Goal: Task Accomplishment & Management: Manage account settings

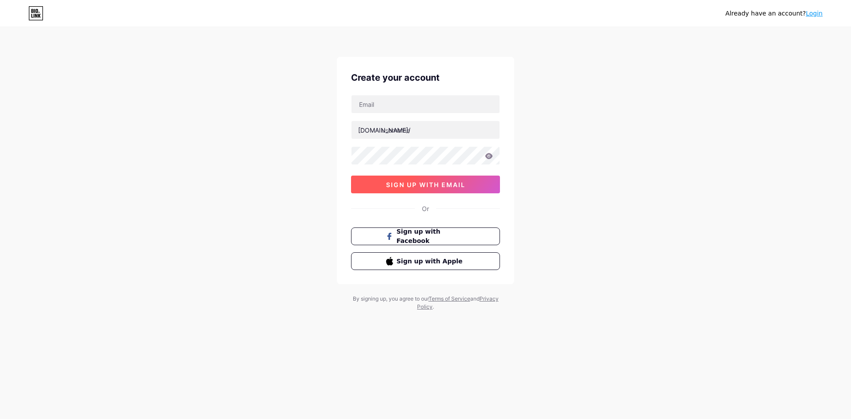
click at [428, 185] on span "sign up with email" at bounding box center [425, 185] width 79 height 8
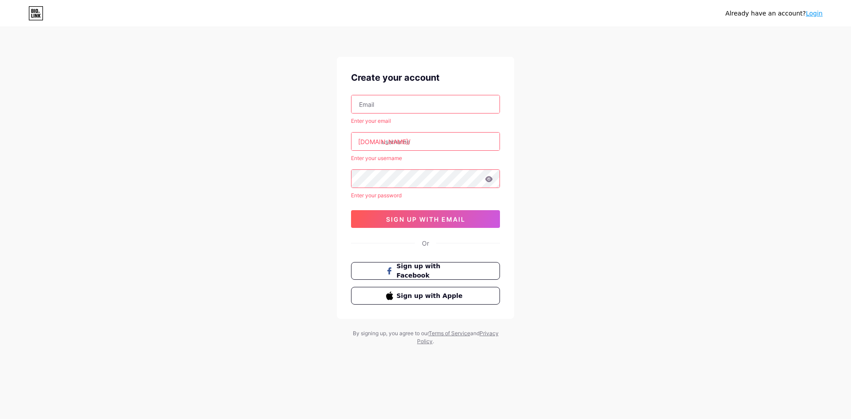
click at [429, 107] on input "text" at bounding box center [425, 104] width 148 height 18
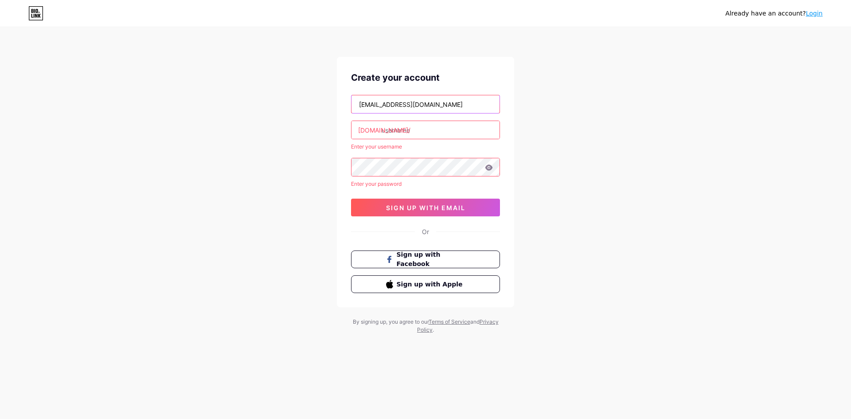
type input "[EMAIL_ADDRESS][DOMAIN_NAME]"
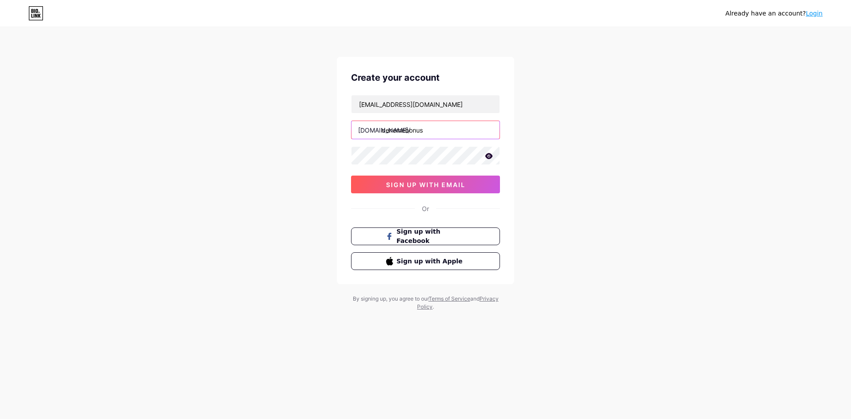
click at [452, 133] on input "denemebonus" at bounding box center [425, 130] width 148 height 18
click at [443, 187] on span "sign up with email" at bounding box center [425, 185] width 79 height 8
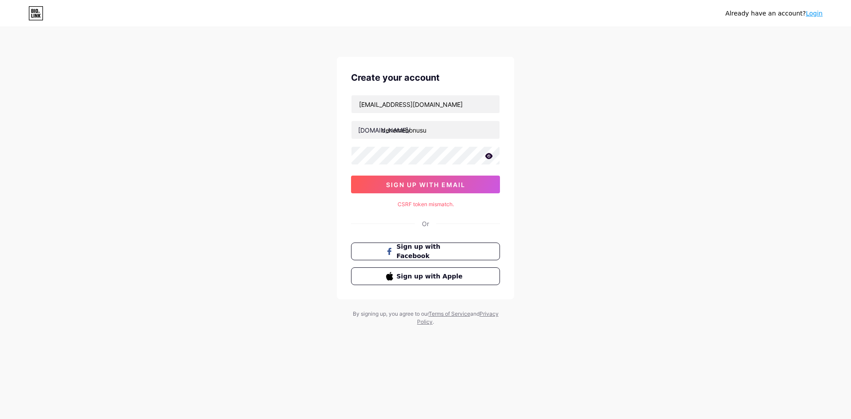
click at [487, 155] on icon at bounding box center [489, 156] width 8 height 6
click at [454, 133] on input "denemebonusu" at bounding box center [425, 130] width 148 height 18
click at [437, 193] on div "Create your account [EMAIL_ADDRESS][DOMAIN_NAME] [DOMAIN_NAME]/ denemebonus 0cA…" at bounding box center [425, 178] width 177 height 242
click at [439, 191] on button "sign up with email" at bounding box center [425, 184] width 149 height 18
click at [387, 132] on input "denemebonus" at bounding box center [425, 130] width 148 height 18
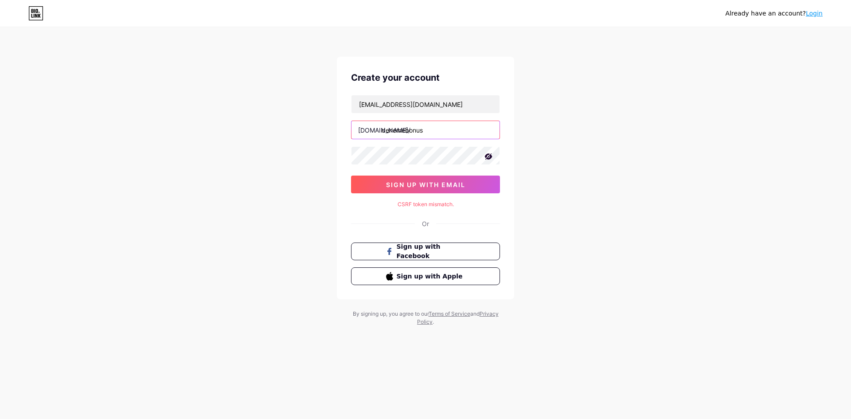
click at [388, 132] on input "denemebonus" at bounding box center [425, 130] width 148 height 18
type input "dnemebonus"
type input "denemebonus2025"
click at [418, 182] on span "sign up with email" at bounding box center [425, 185] width 79 height 8
click at [460, 128] on input "denemebonus2025" at bounding box center [425, 130] width 148 height 18
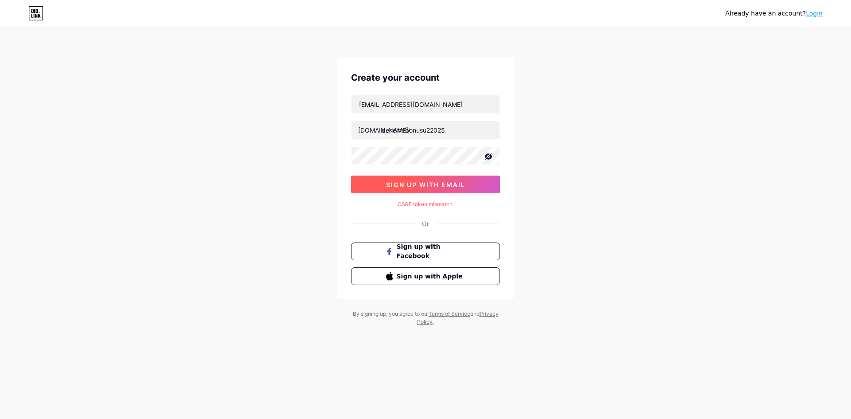
click at [435, 177] on button "sign up with email" at bounding box center [425, 184] width 149 height 18
click at [448, 130] on input "denemebonusu22025" at bounding box center [425, 130] width 148 height 18
type input "k"
click at [428, 189] on button "sign up with email" at bounding box center [425, 184] width 149 height 18
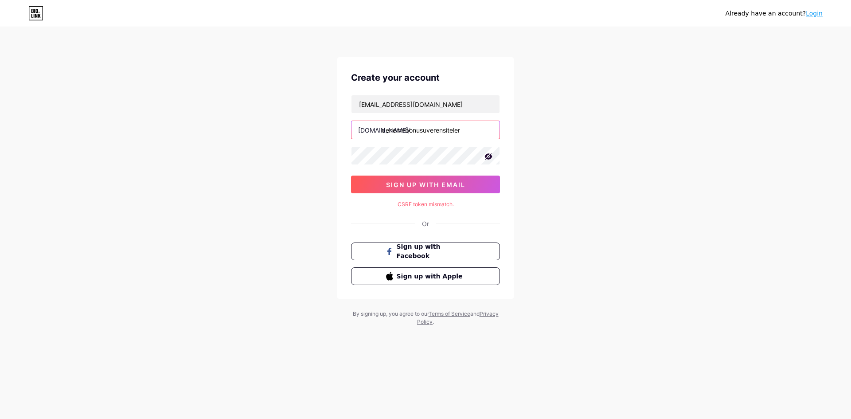
click at [462, 122] on input "denemebonusuverensiteler" at bounding box center [425, 130] width 148 height 18
click at [439, 184] on span "sign up with email" at bounding box center [425, 185] width 79 height 8
click at [461, 127] on input "guvenilirsiteler" at bounding box center [425, 130] width 148 height 18
click at [433, 185] on span "sign up with email" at bounding box center [425, 185] width 79 height 8
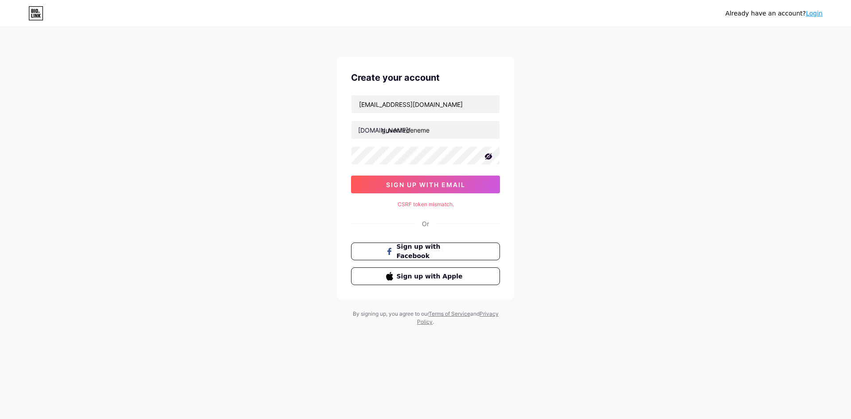
click at [440, 203] on div "CSRF token mismatch." at bounding box center [425, 204] width 149 height 8
click at [469, 136] on input "guvenilirdeneme" at bounding box center [425, 130] width 148 height 18
click at [429, 181] on span "sign up with email" at bounding box center [425, 185] width 79 height 8
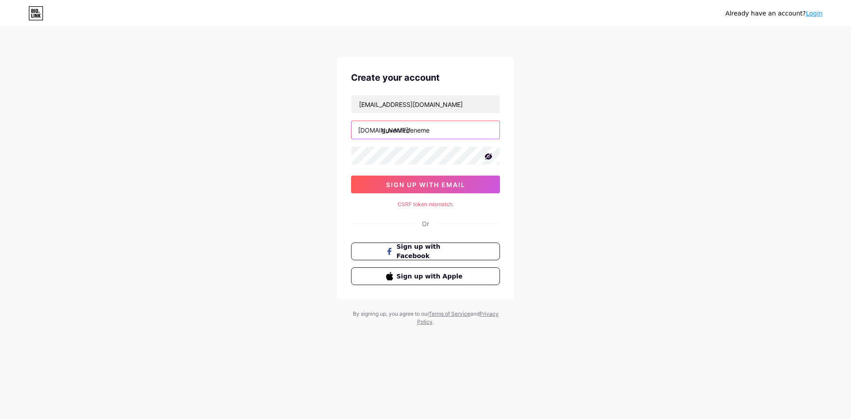
click at [449, 130] on input "guvenilirdeneme" at bounding box center [425, 130] width 148 height 18
click at [441, 176] on button "sign up with email" at bounding box center [425, 184] width 149 height 18
click at [433, 133] on input "denemebi" at bounding box center [425, 130] width 148 height 18
type input "denemeinfo"
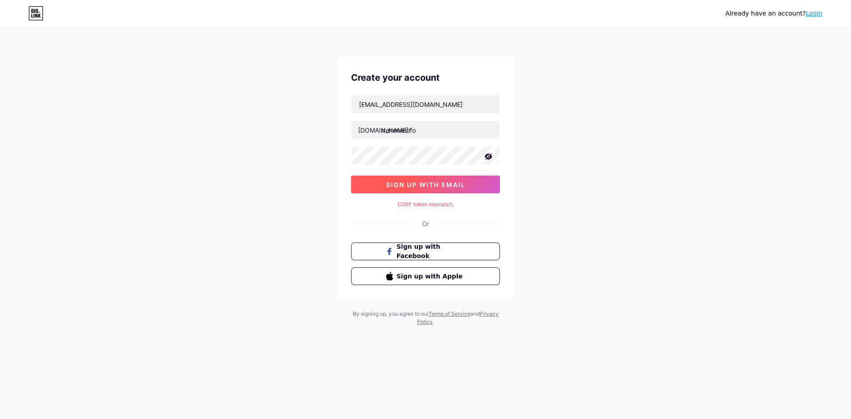
click at [422, 185] on span "sign up with email" at bounding box center [425, 185] width 79 height 8
drag, startPoint x: 437, startPoint y: 141, endPoint x: 442, endPoint y: 131, distance: 11.3
click at [442, 131] on div "altayager@gmail.com bio.link/ denemeinfo 0cAFcWeA5JEjZmtTEU_SWKmMrWJLq7zLTTi43D…" at bounding box center [425, 144] width 149 height 98
click at [442, 131] on input "denemeinfo" at bounding box center [425, 130] width 148 height 18
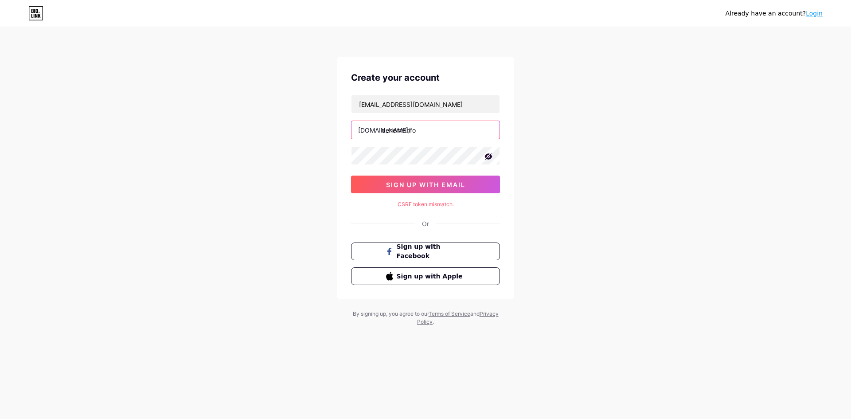
click at [442, 131] on input "denemeinfo" at bounding box center [425, 130] width 148 height 18
click at [381, 106] on input "altayager@gmail.com" at bounding box center [425, 104] width 148 height 18
click at [381, 106] on input "b@gmail.com" at bounding box center [425, 104] width 148 height 18
type input "[EMAIL_ADDRESS][DOMAIN_NAME]"
click at [423, 129] on input "denemeinfo" at bounding box center [425, 130] width 148 height 18
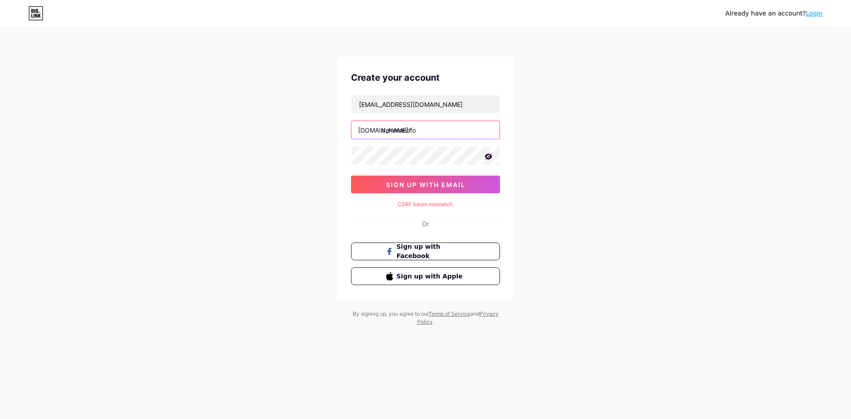
click at [423, 129] on input "denemeinfo" at bounding box center [425, 130] width 148 height 18
click at [418, 182] on span "sign up with email" at bounding box center [425, 185] width 79 height 8
click at [440, 191] on button "sign up with email" at bounding box center [425, 184] width 149 height 18
click at [434, 137] on input "betgar" at bounding box center [425, 130] width 148 height 18
type input "betgarofc"
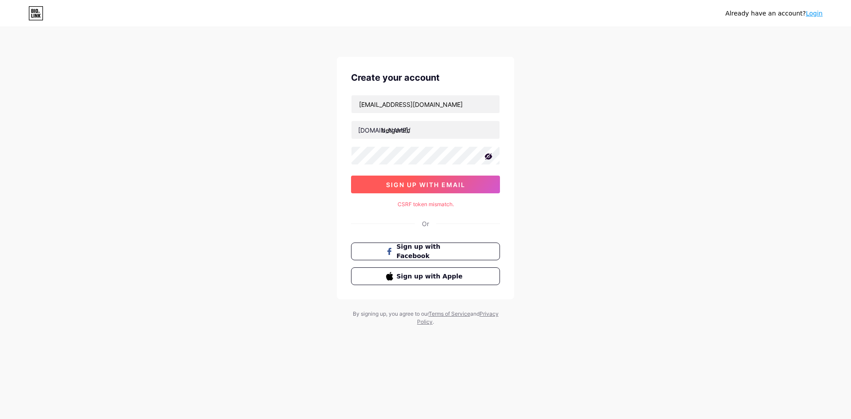
click at [430, 180] on button "sign up with email" at bounding box center [425, 184] width 149 height 18
click at [32, 16] on icon at bounding box center [35, 13] width 15 height 14
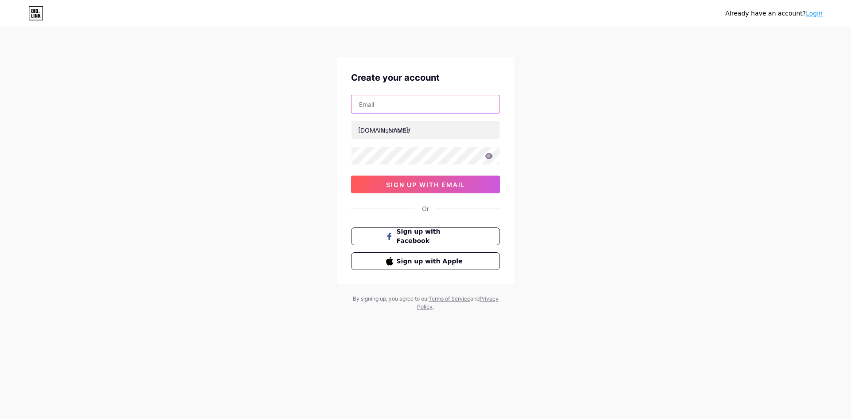
click at [441, 107] on input "text" at bounding box center [425, 104] width 148 height 18
type input "[EMAIL_ADDRESS][DOMAIN_NAME]"
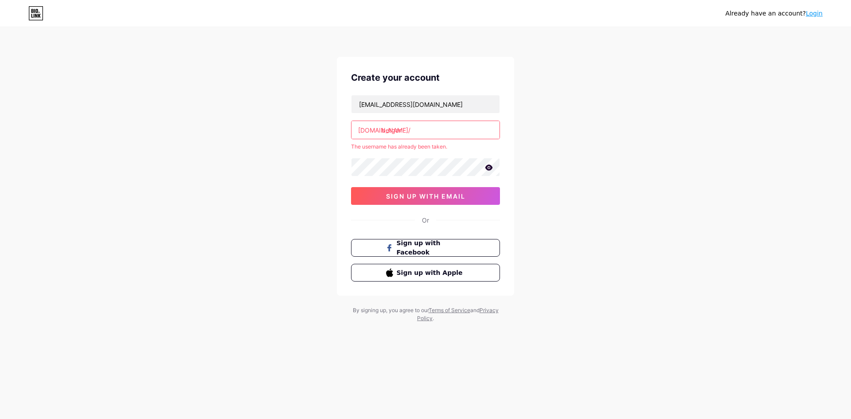
click at [425, 130] on input "betgar" at bounding box center [425, 130] width 148 height 18
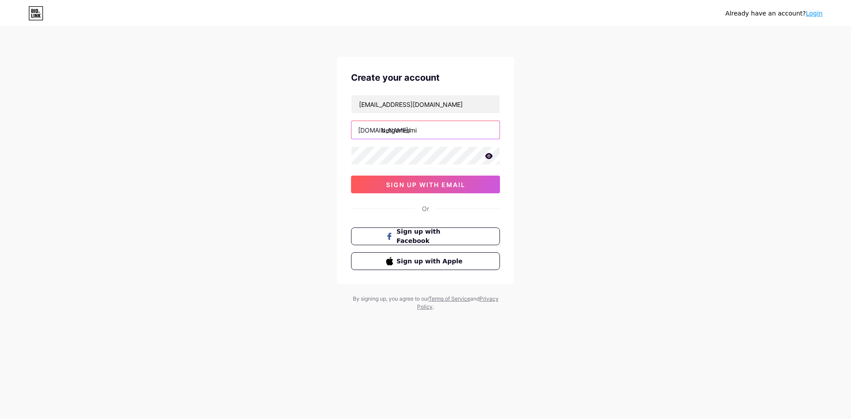
type input "betgarresmi"
click at [438, 190] on button "sign up with email" at bounding box center [425, 184] width 149 height 18
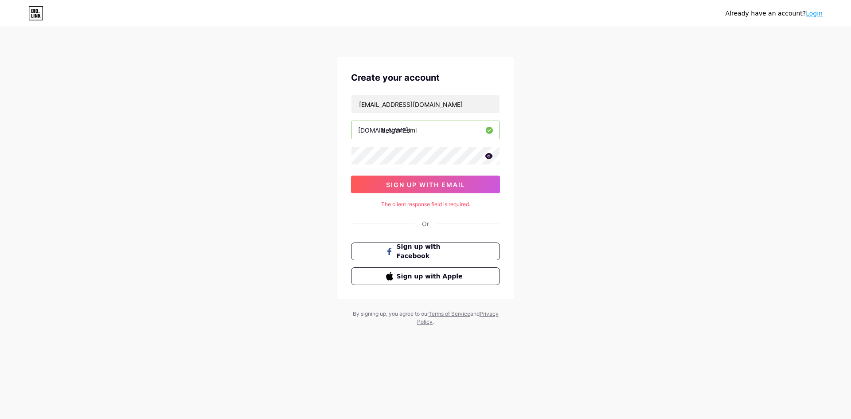
click at [444, 203] on div "The client response field is required." at bounding box center [425, 204] width 149 height 8
click at [521, 241] on div "Already have an account? Login Create your account [EMAIL_ADDRESS][DOMAIN_NAME]…" at bounding box center [425, 177] width 851 height 354
click at [491, 157] on icon at bounding box center [489, 156] width 8 height 6
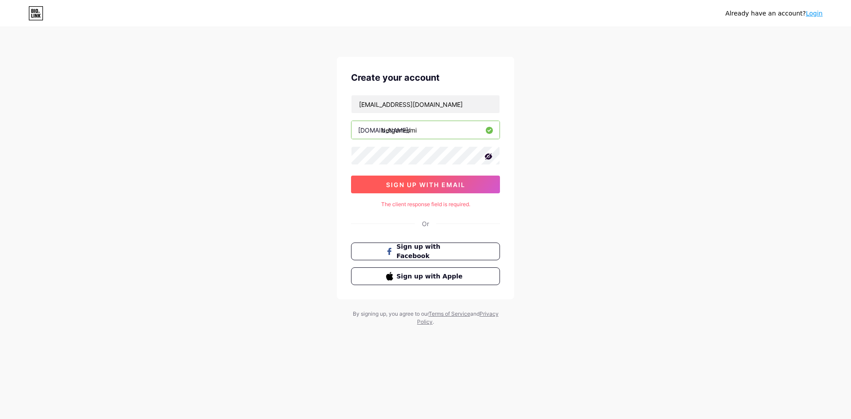
click at [408, 181] on span "sign up with email" at bounding box center [425, 185] width 79 height 8
click at [543, 173] on div "Already have an account? Login Create your account [EMAIL_ADDRESS][DOMAIN_NAME]…" at bounding box center [425, 177] width 851 height 354
click at [448, 104] on input "[EMAIL_ADDRESS][DOMAIN_NAME]" at bounding box center [425, 104] width 148 height 18
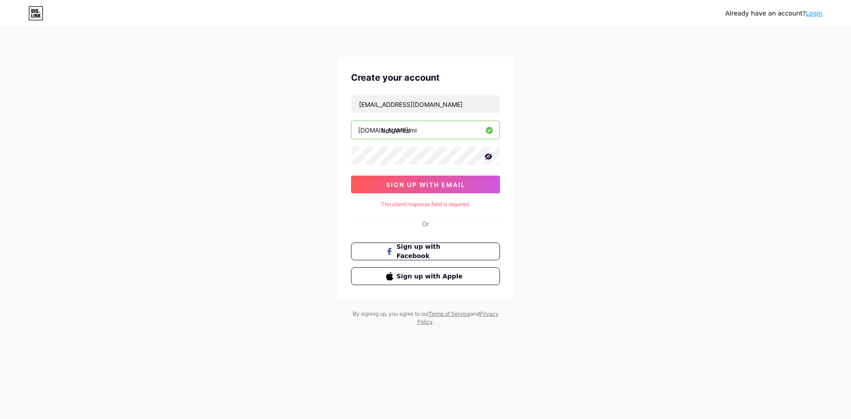
click at [568, 103] on div "Already have an account? Login Create your account [EMAIL_ADDRESS][DOMAIN_NAME]…" at bounding box center [425, 177] width 851 height 354
click at [556, 187] on div "Already have an account? Login Create your account [EMAIL_ADDRESS][DOMAIN_NAME]…" at bounding box center [425, 177] width 851 height 354
click at [418, 186] on span "sign up with email" at bounding box center [425, 185] width 79 height 8
click at [817, 17] on link "Login" at bounding box center [814, 13] width 17 height 7
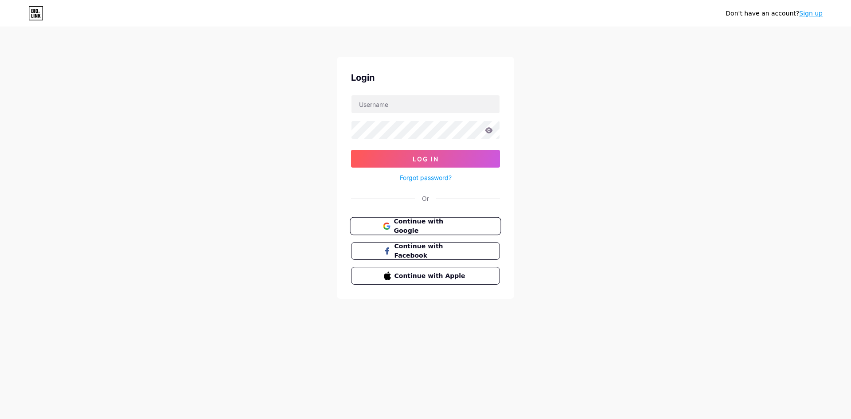
click at [433, 225] on span "Continue with Google" at bounding box center [431, 226] width 74 height 19
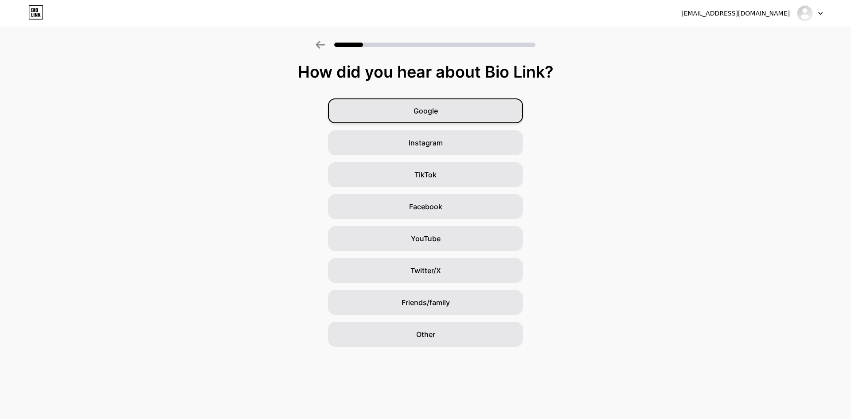
click at [474, 119] on div "Google" at bounding box center [425, 110] width 195 height 25
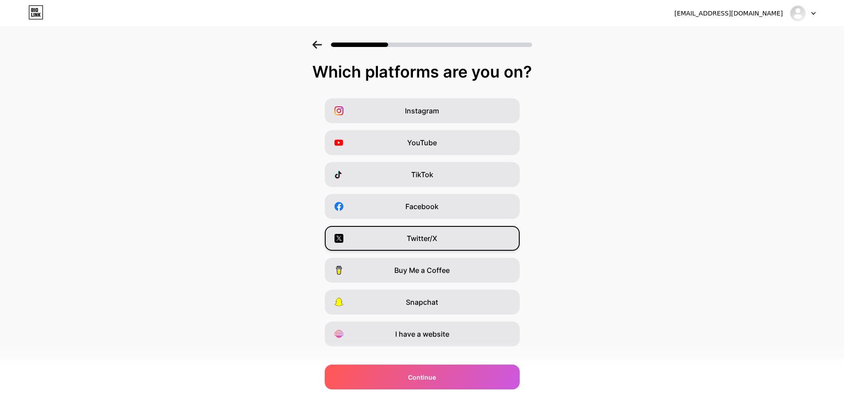
scroll to position [14, 0]
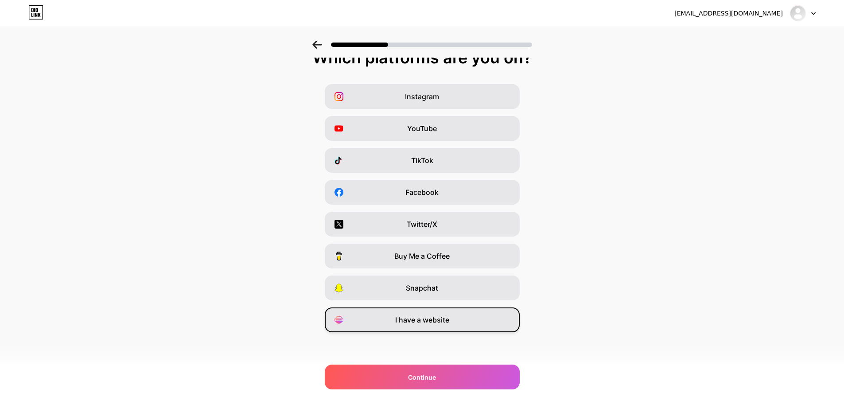
click at [430, 319] on span "I have a website" at bounding box center [422, 320] width 54 height 11
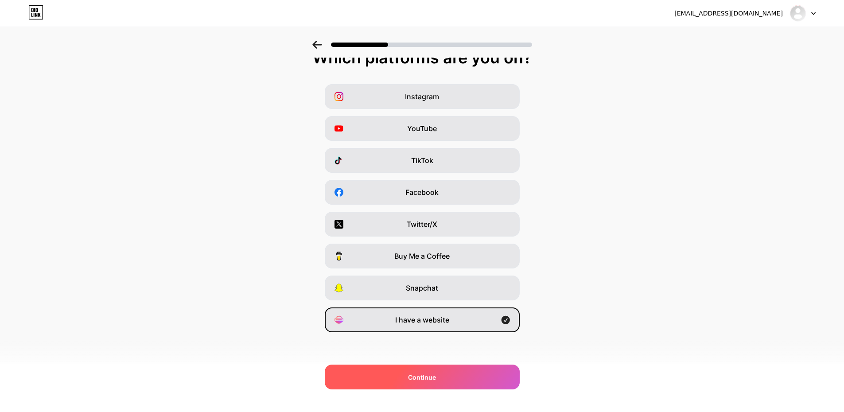
click at [436, 374] on span "Continue" at bounding box center [422, 377] width 28 height 9
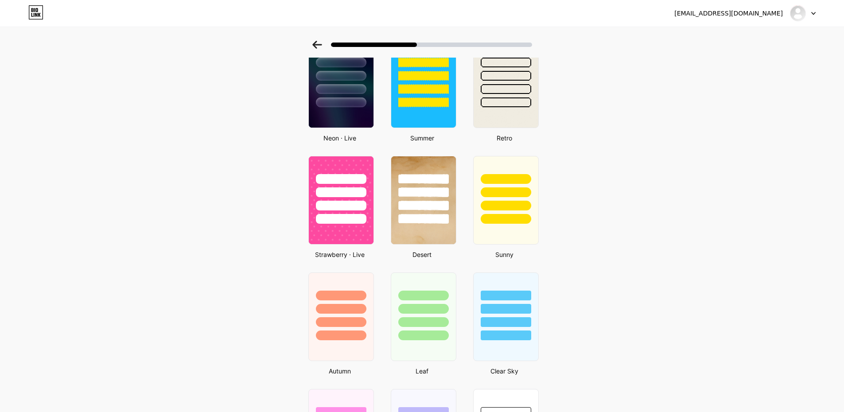
scroll to position [276, 0]
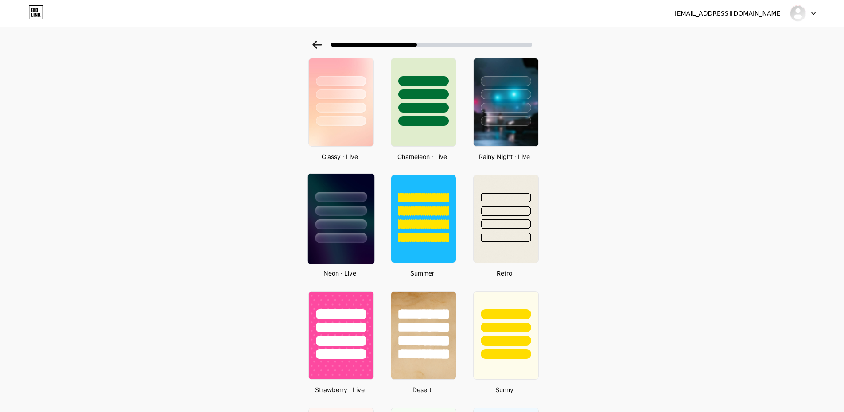
click at [351, 222] on div at bounding box center [341, 224] width 52 height 10
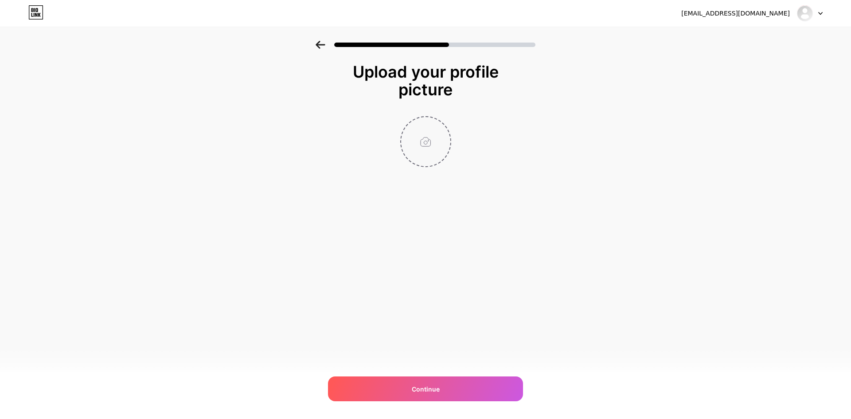
click at [433, 129] on input "file" at bounding box center [425, 141] width 49 height 49
click at [424, 150] on input "file" at bounding box center [425, 141] width 49 height 49
type input "C:\fakepath\photo_2024-12-09_20-46-50.jpg"
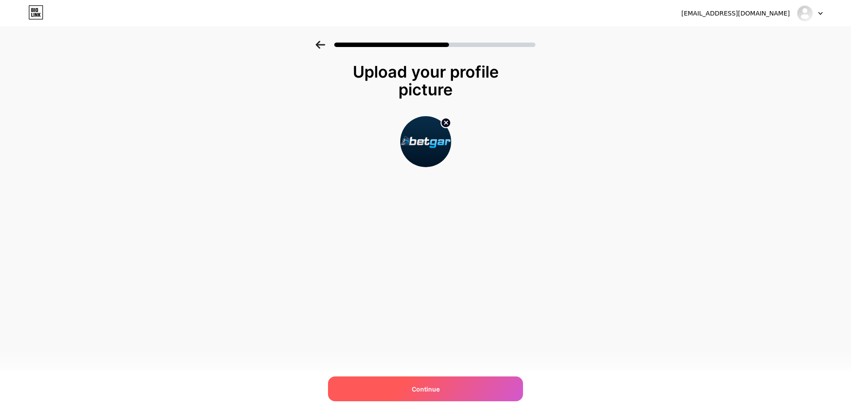
click at [406, 382] on div "Continue" at bounding box center [425, 388] width 195 height 25
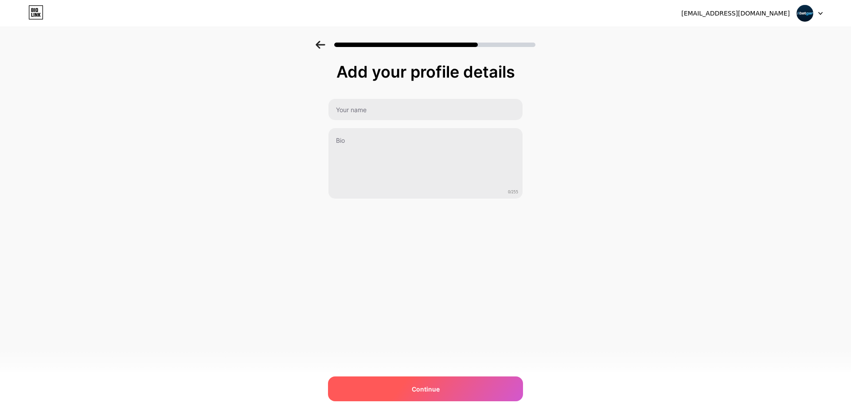
drag, startPoint x: 406, startPoint y: 382, endPoint x: 332, endPoint y: 398, distance: 75.3
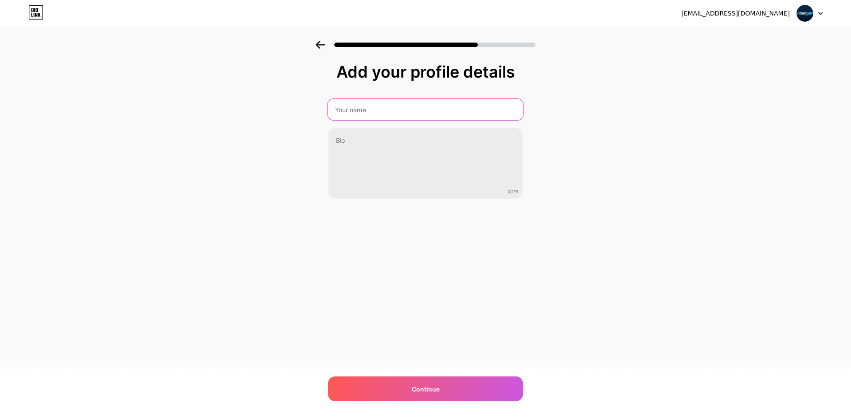
drag, startPoint x: 332, startPoint y: 398, endPoint x: 448, endPoint y: 110, distance: 310.6
click at [449, 109] on input "text" at bounding box center [425, 109] width 196 height 21
click at [449, 113] on input "text" at bounding box center [425, 109] width 196 height 21
type input "Betgar"
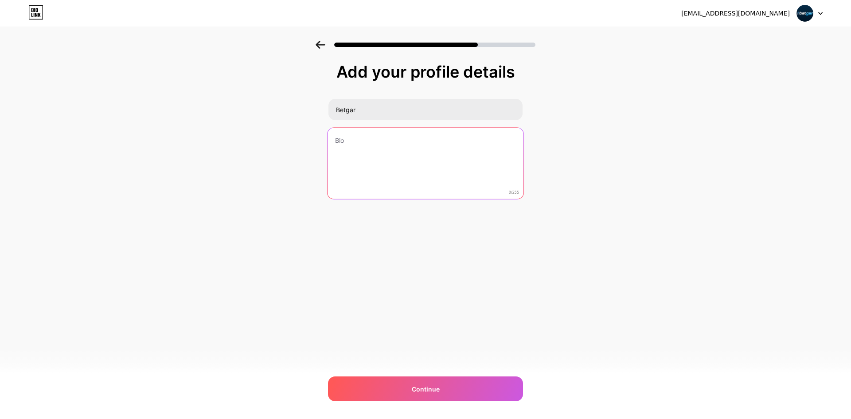
click at [409, 170] on textarea at bounding box center [425, 164] width 196 height 72
paste textarea "Betgar, Türkiye’nin en güvenilir online bahis ve casino platformlarından biridi…"
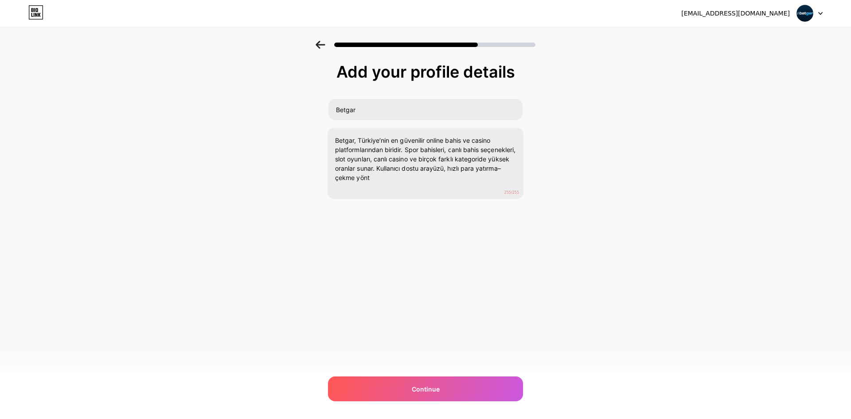
click at [553, 214] on div "Add your profile details Betgar Betgar, Türkiye’nin en güvenilir online bahis v…" at bounding box center [425, 142] width 851 height 203
click at [633, 101] on div "Add your profile details Betgar Betgar, Türkiye’nin en güvenilir online bahis v…" at bounding box center [425, 142] width 851 height 203
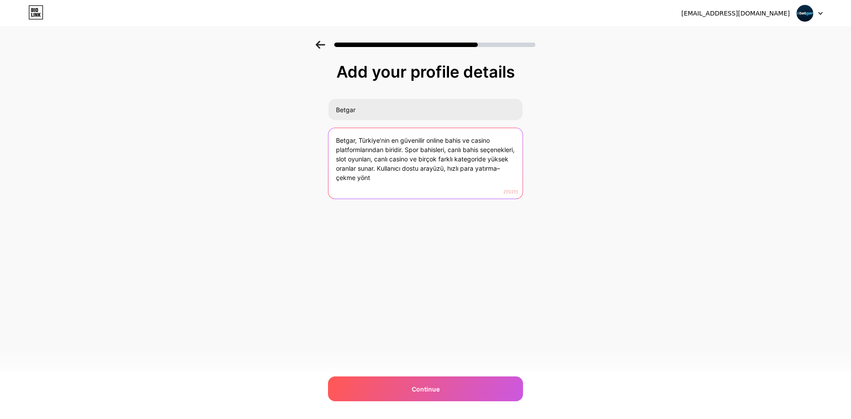
click at [447, 180] on textarea "Betgar, Türkiye’nin en güvenilir online bahis ve casino platformlarından biridi…" at bounding box center [425, 163] width 194 height 71
paste textarea "güvenilir bahis ve casino sitesi. Yüksek oranlı spor bahisleri, canlı casino, s…"
type textarea "Betgar, Türkiye’nin güvenilir bahis ve casino sitesi. Yüksek oranlı spor bahisl…"
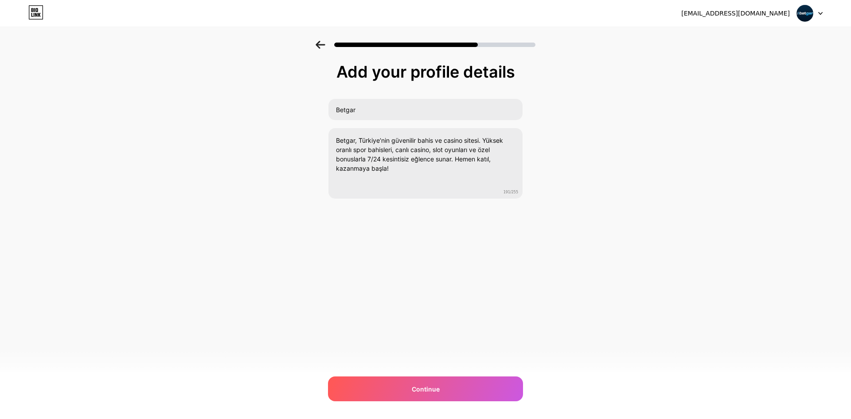
click at [467, 261] on div "betgarofficial@gmail.com Logout Link Copied Add your profile details Betgar Bet…" at bounding box center [425, 209] width 851 height 419
click at [454, 385] on div "Continue" at bounding box center [425, 388] width 195 height 25
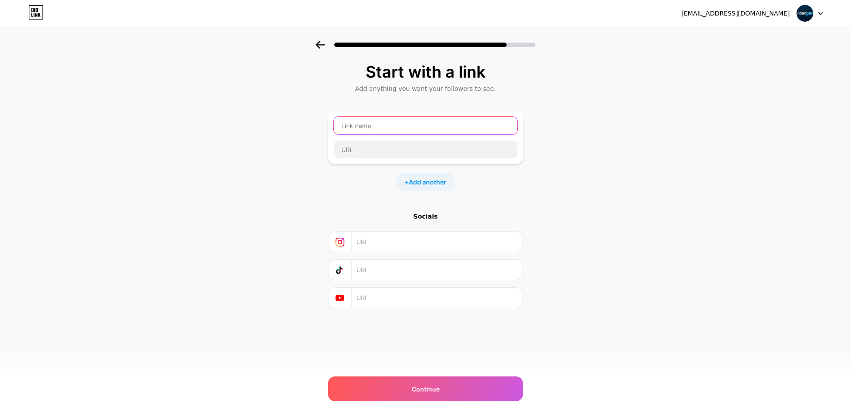
click at [403, 131] on input "text" at bounding box center [425, 126] width 183 height 18
type input "betgar."
type input "Betgar"
paste input "https://cutt.ly/GarSosyal"
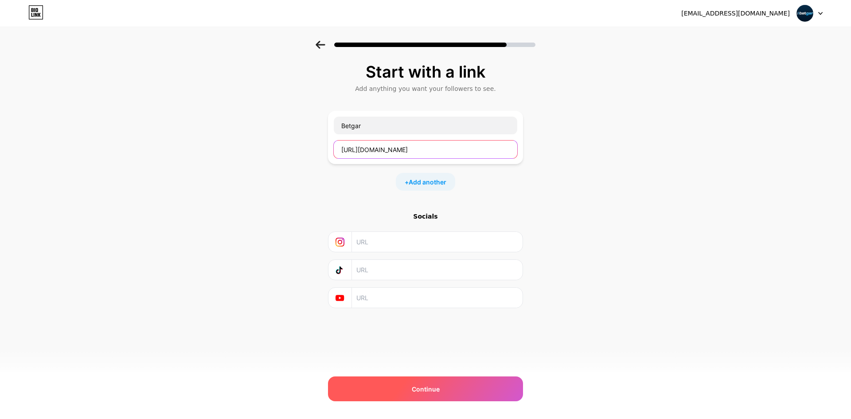
type input "https://cutt.ly/GarSosyal"
click at [452, 391] on div "Continue" at bounding box center [425, 388] width 195 height 25
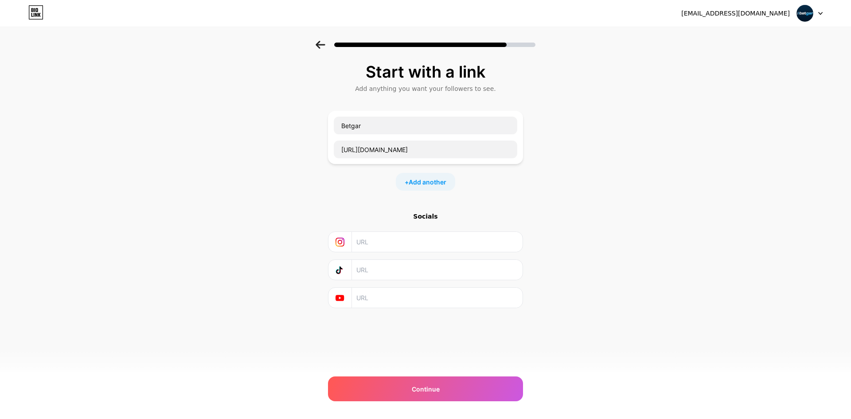
click at [652, 265] on div "Start with a link Add anything you want your followers to see. Betgar https://c…" at bounding box center [425, 197] width 851 height 312
click at [448, 391] on div "Continue" at bounding box center [425, 388] width 195 height 25
click at [452, 148] on input "https://cutt.ly/GarSosyal" at bounding box center [425, 149] width 183 height 18
click at [636, 197] on div "Start with a link Add anything you want your followers to see. Betgar https://c…" at bounding box center [425, 197] width 851 height 312
click at [424, 183] on span "Add another" at bounding box center [428, 181] width 38 height 9
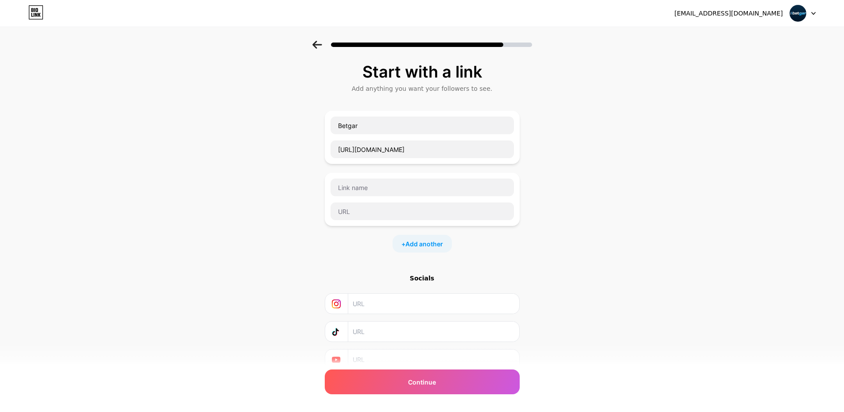
click at [512, 254] on div "Start with a link Add anything you want your followers to see. Betgar https://c…" at bounding box center [422, 216] width 195 height 307
click at [418, 382] on span "Continue" at bounding box center [422, 382] width 28 height 9
click at [419, 382] on span "Continue" at bounding box center [422, 382] width 28 height 9
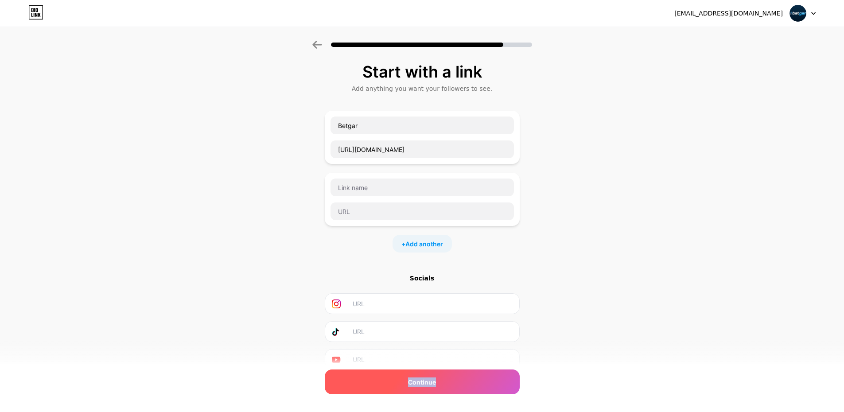
click at [420, 382] on span "Continue" at bounding box center [422, 382] width 28 height 9
click at [472, 159] on div "Betgar https://cutt.ly/GarSosyal" at bounding box center [422, 137] width 195 height 53
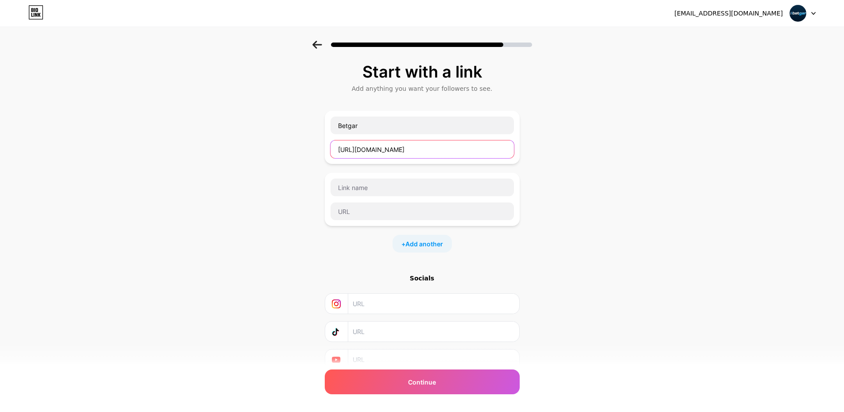
click at [466, 147] on input "https://cutt.ly/GarSosyal" at bounding box center [422, 149] width 183 height 18
click at [606, 185] on div "Start with a link Add anything you want your followers to see. Betgar + Add ano…" at bounding box center [422, 228] width 844 height 374
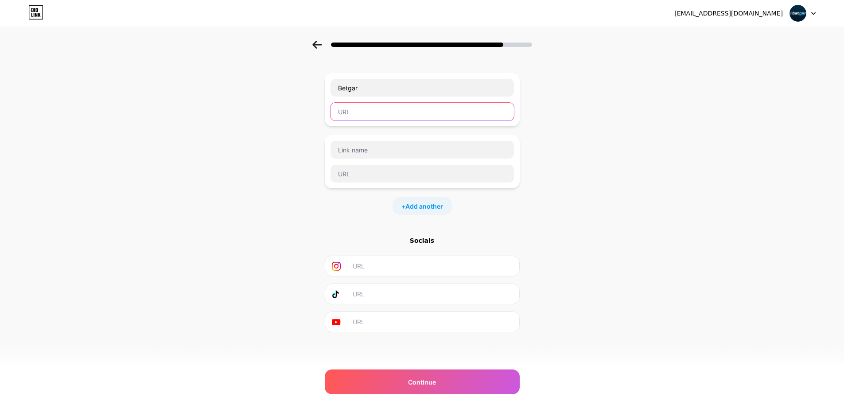
click at [397, 114] on input "text" at bounding box center [422, 112] width 183 height 18
paste input "https://cutt.ly/GarSosyal"
type input "https://cutt.ly/GarSosyal"
click at [424, 268] on input "text" at bounding box center [433, 266] width 161 height 20
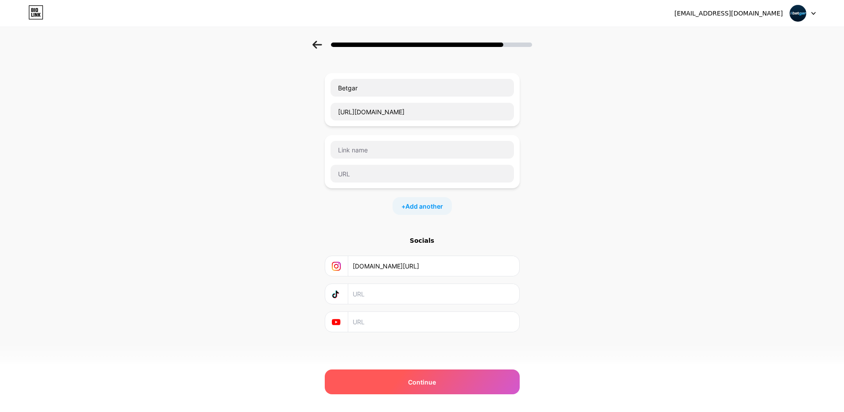
type input "www.instagram.com/garresmi"
click at [438, 374] on div "Continue" at bounding box center [422, 382] width 195 height 25
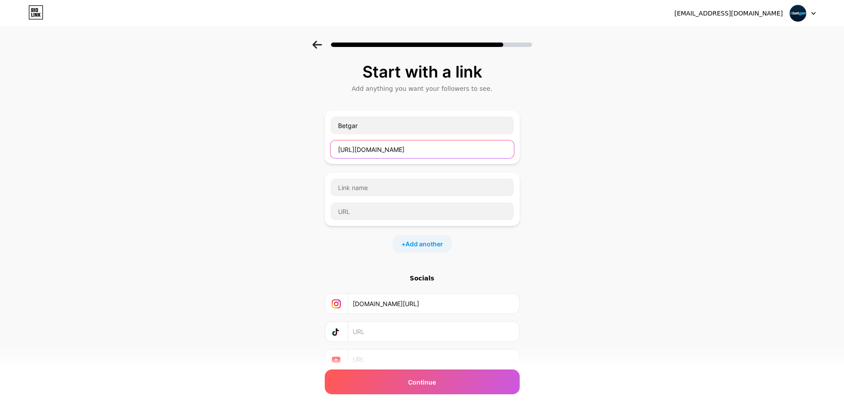
click at [415, 145] on input "https://cutt.ly/GarSosyal" at bounding box center [422, 149] width 183 height 18
type input "www.betgar381.com"
click at [579, 232] on div "Start with a link Add anything you want your followers to see. Betgar www.betga…" at bounding box center [422, 228] width 844 height 374
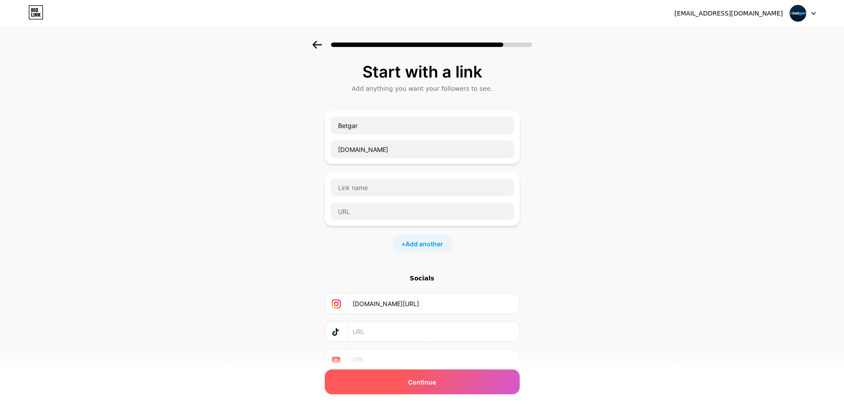
click at [426, 380] on span "Continue" at bounding box center [422, 382] width 28 height 9
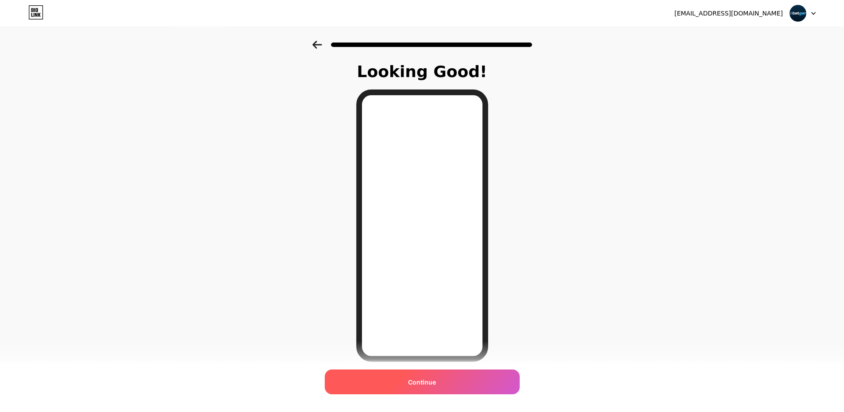
click at [436, 382] on span "Continue" at bounding box center [422, 382] width 28 height 9
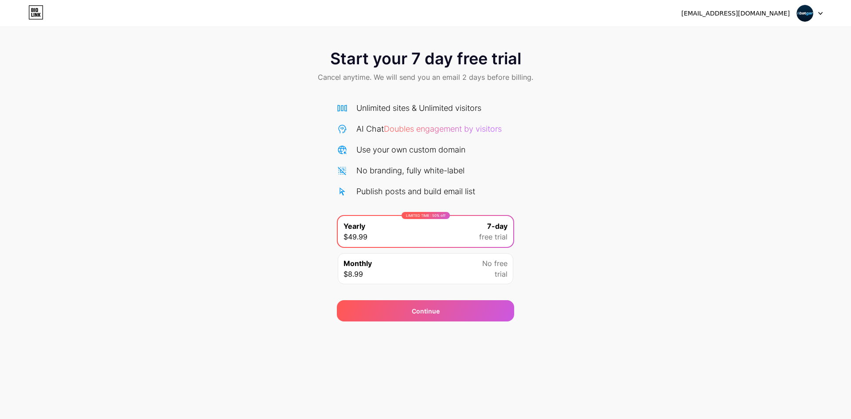
click at [462, 277] on div "Monthly $8.99 No free trial" at bounding box center [425, 268] width 175 height 31
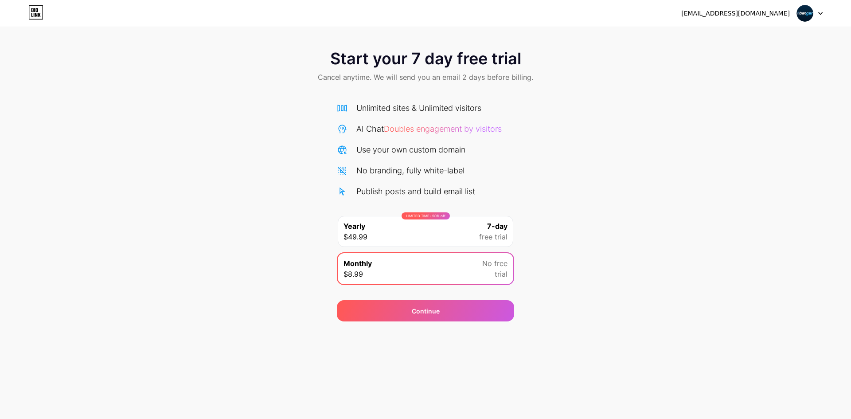
click at [574, 218] on div "Start your 7 day free trial Cancel anytime. We will send you an email 2 days be…" at bounding box center [425, 181] width 851 height 281
click at [824, 14] on div "betgarofficial@gmail.com Logout" at bounding box center [425, 13] width 851 height 16
click at [820, 13] on icon at bounding box center [820, 13] width 4 height 2
click at [31, 9] on icon at bounding box center [32, 10] width 2 height 4
